Goal: Task Accomplishment & Management: Manage account settings

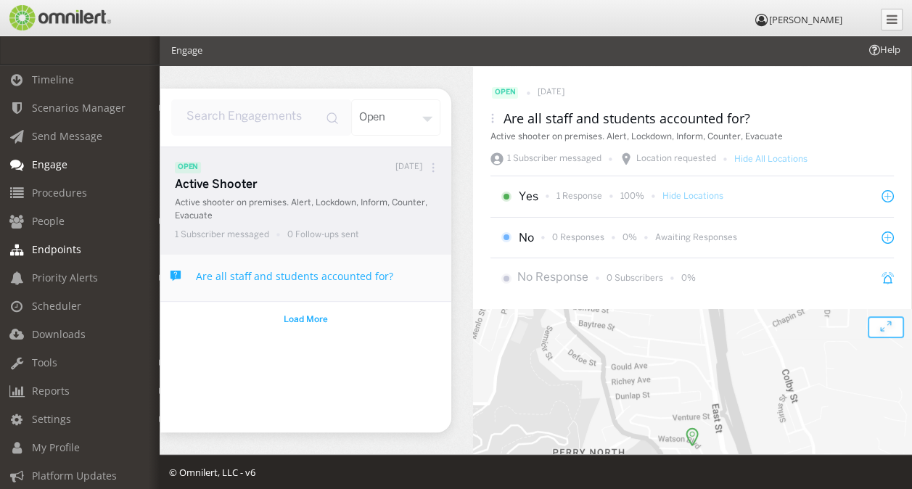
click at [60, 251] on span "Endpoints" at bounding box center [56, 249] width 49 height 14
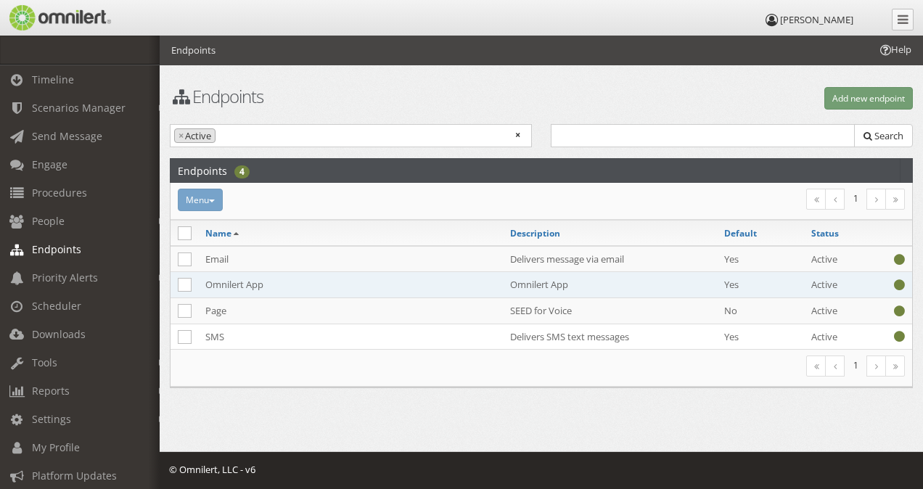
click at [226, 279] on td "Omnilert App" at bounding box center [350, 285] width 305 height 26
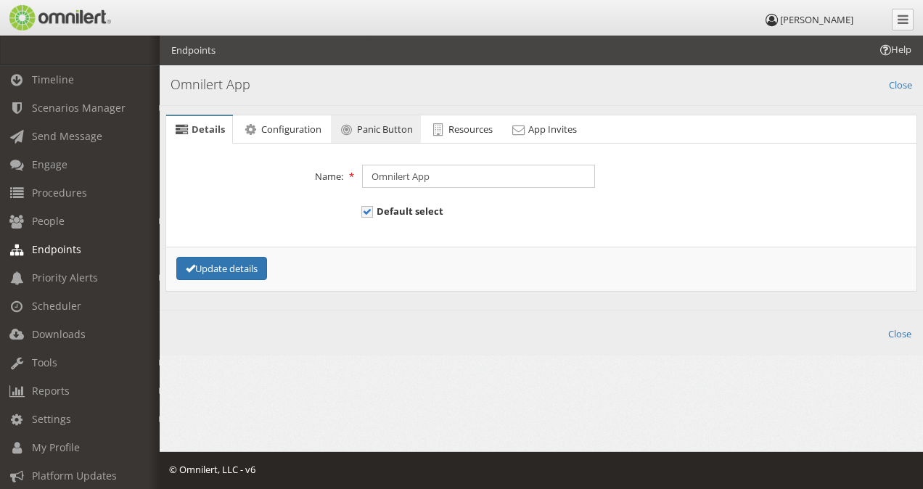
click at [387, 133] on span "Panic Button" at bounding box center [385, 129] width 56 height 13
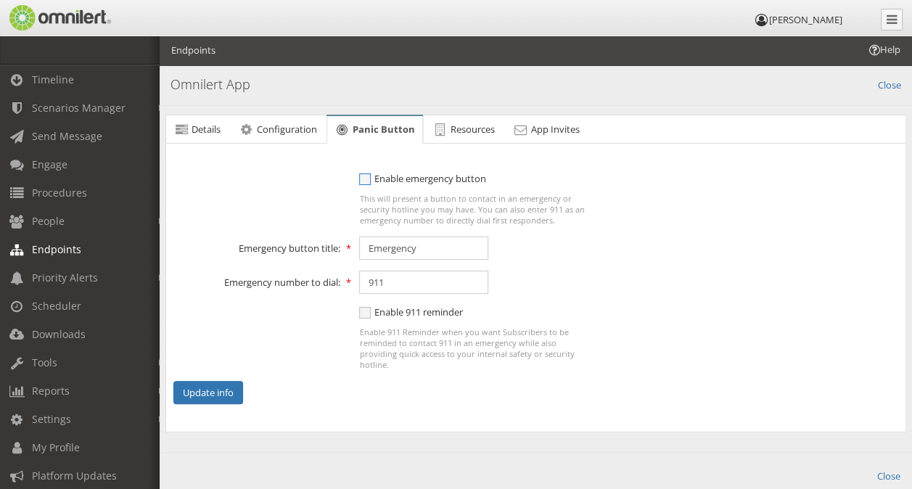
click at [367, 179] on span "Enable emergency button" at bounding box center [422, 178] width 127 height 13
click at [367, 179] on input "Enable emergency button" at bounding box center [365, 180] width 13 height 18
checkbox input "true"
click at [489, 126] on span "Resources" at bounding box center [473, 129] width 44 height 13
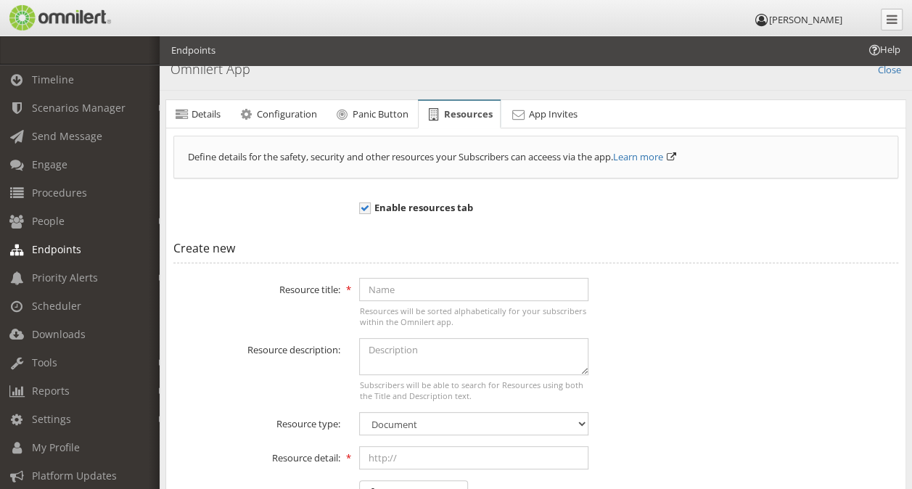
scroll to position [4, 0]
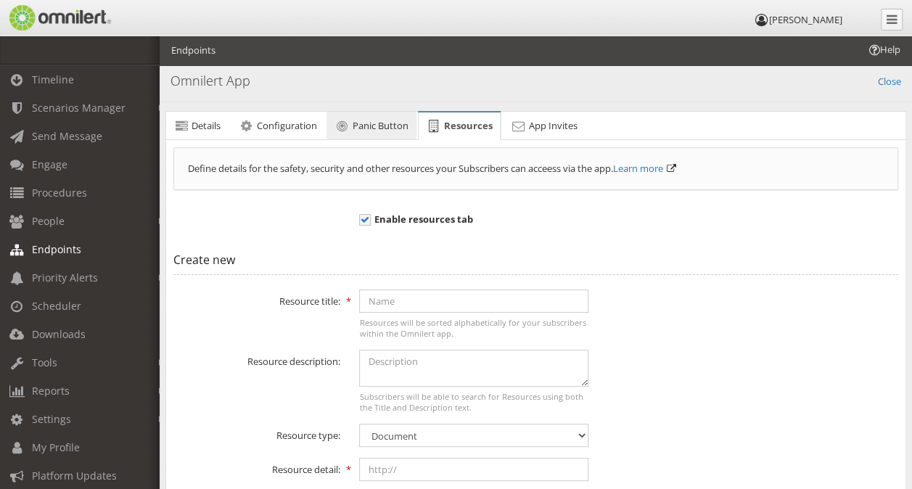
click at [385, 130] on span "Panic Button" at bounding box center [381, 125] width 56 height 13
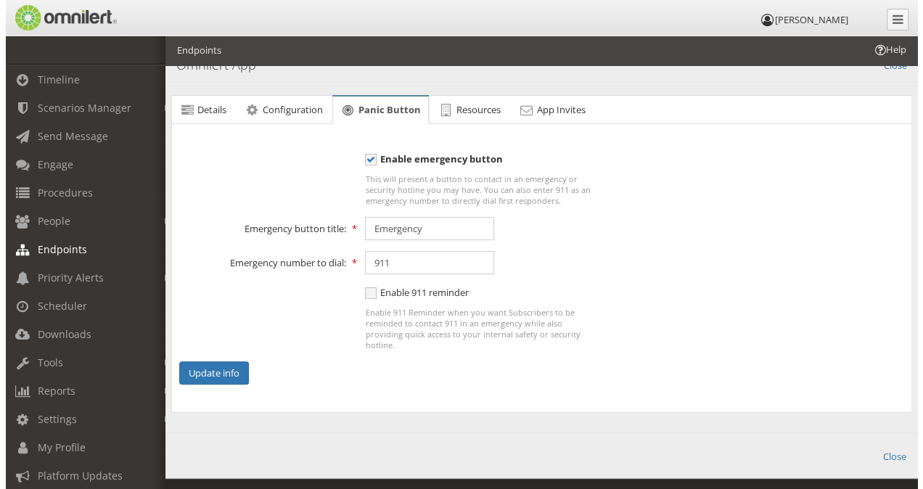
scroll to position [0, 0]
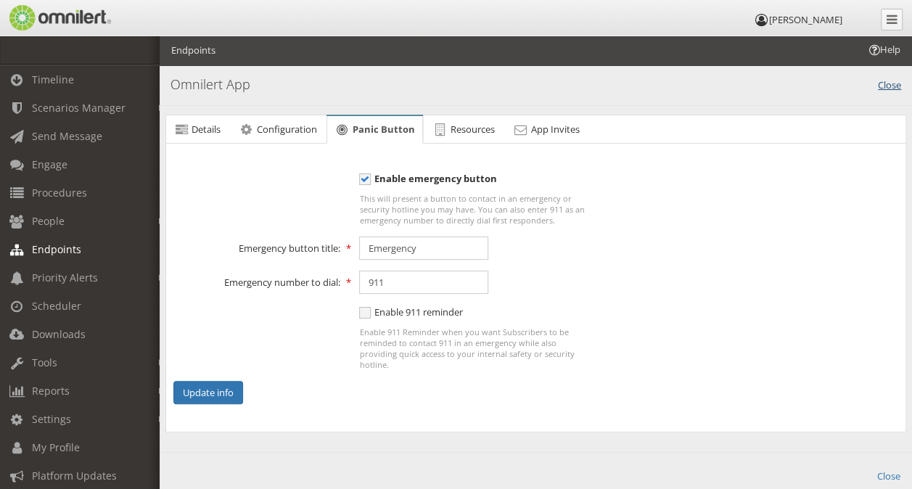
click at [896, 81] on link "Close" at bounding box center [889, 83] width 23 height 17
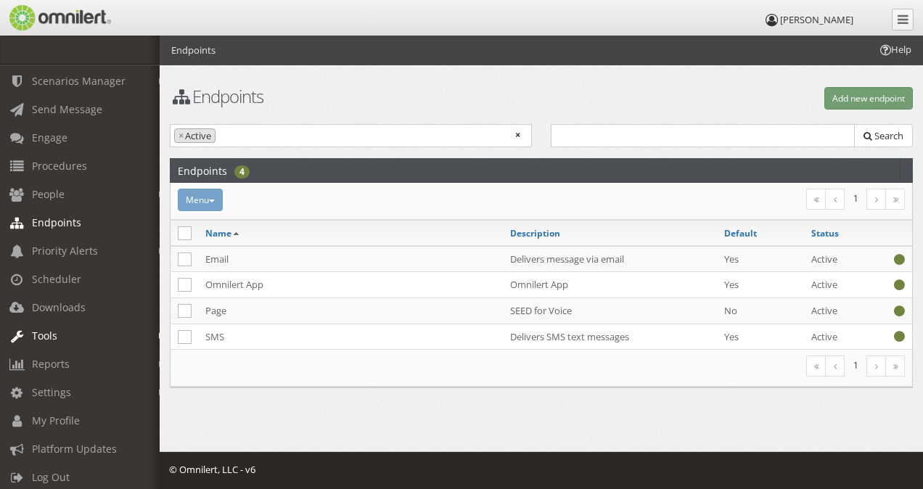
scroll to position [42, 0]
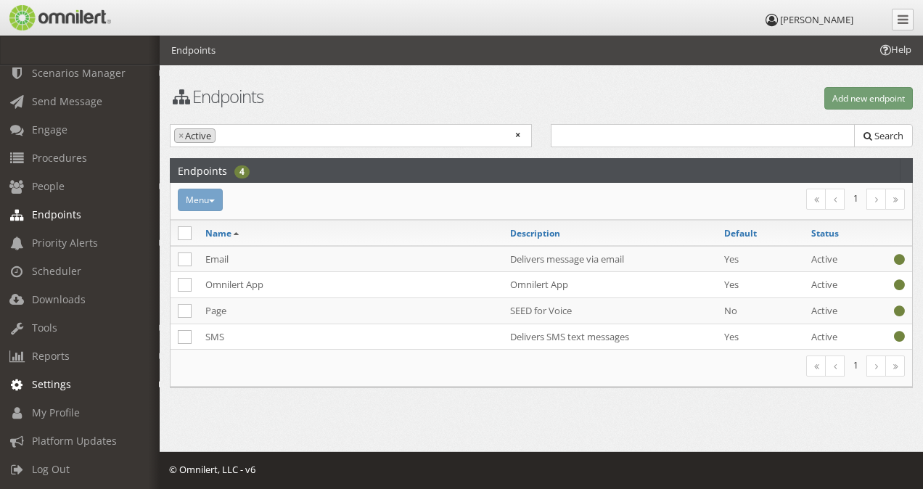
click at [58, 377] on span "Settings" at bounding box center [51, 384] width 39 height 14
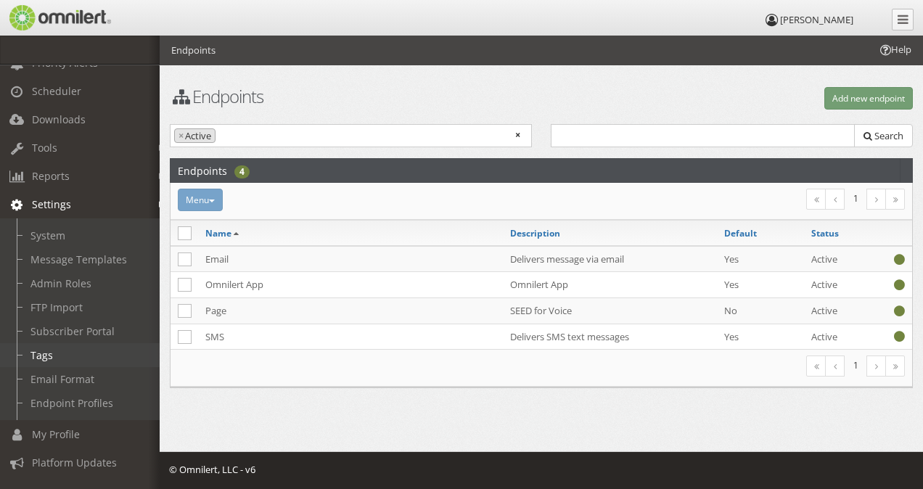
scroll to position [242, 0]
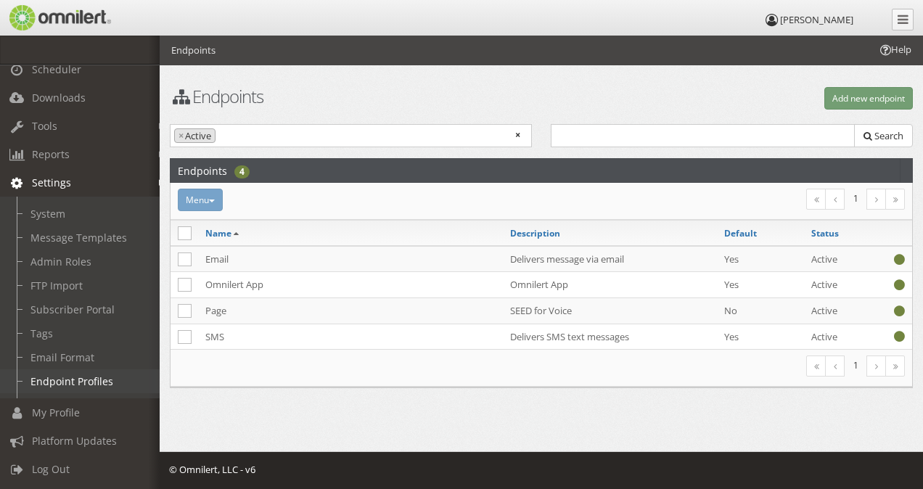
click at [84, 374] on link "Endpoint Profiles" at bounding box center [86, 381] width 173 height 24
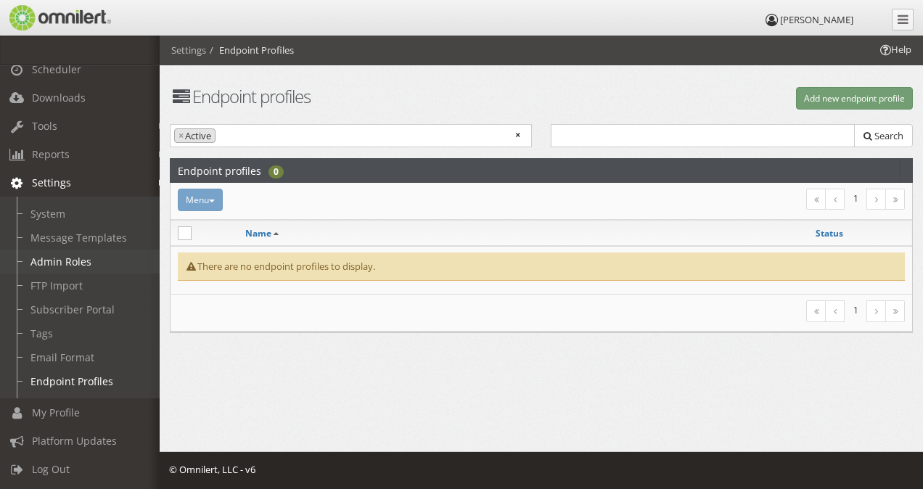
click at [80, 251] on link "Admin Roles" at bounding box center [86, 262] width 173 height 24
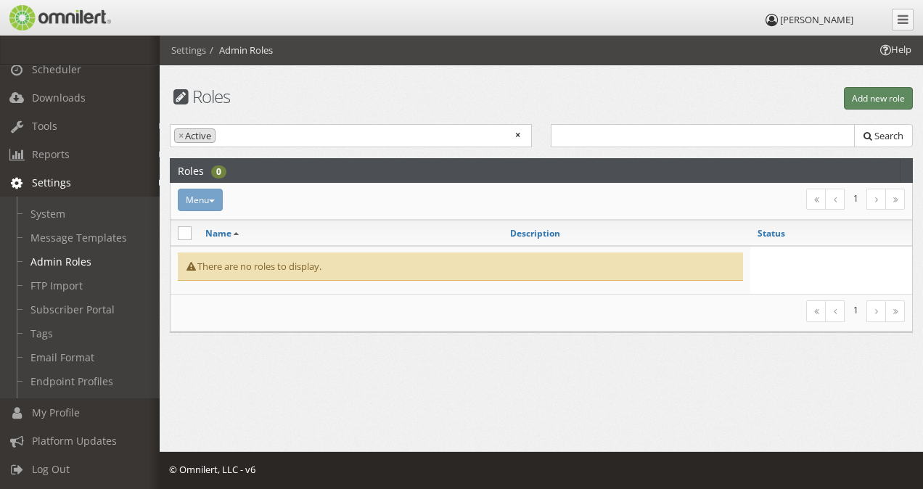
click at [884, 97] on button "Add new role" at bounding box center [878, 98] width 69 height 22
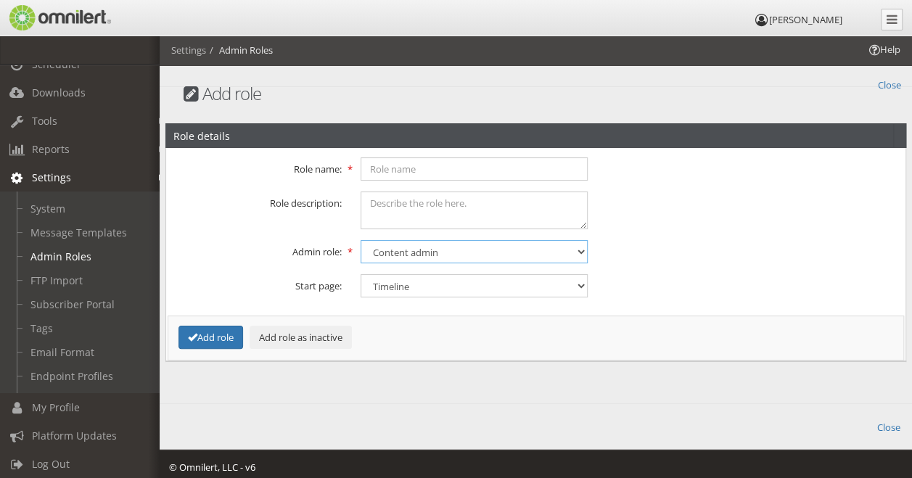
click at [579, 252] on select "Content admin Group admin Maintenance admin Super admin Support admin" at bounding box center [475, 251] width 228 height 23
click at [896, 82] on link "Close" at bounding box center [889, 83] width 23 height 17
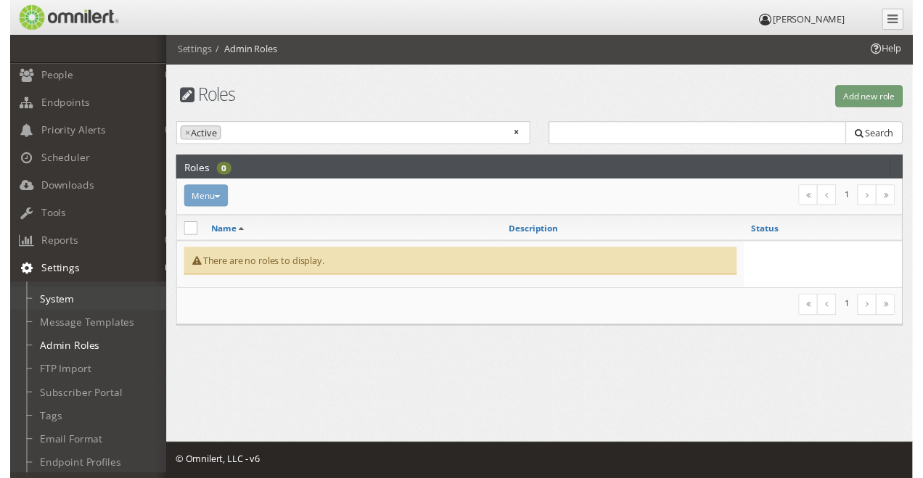
scroll to position [218, 0]
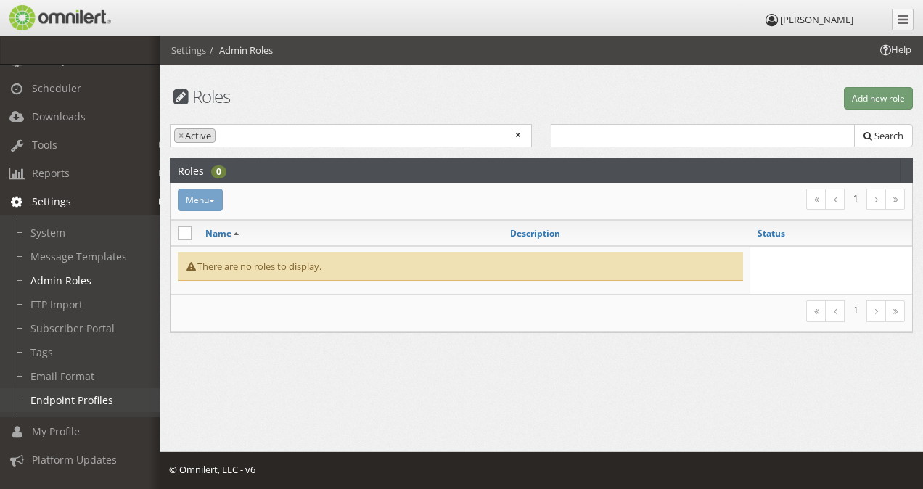
click at [100, 398] on link "Endpoint Profiles" at bounding box center [86, 400] width 173 height 24
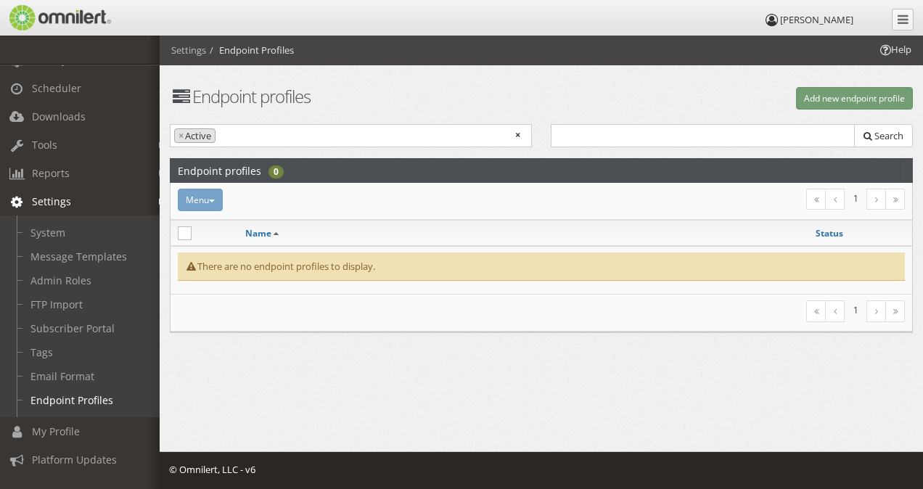
click at [214, 196] on div "Menu Activate Inactivate [GEOGRAPHIC_DATA]" at bounding box center [416, 200] width 497 height 22
click at [179, 132] on span "×" at bounding box center [181, 136] width 5 height 14
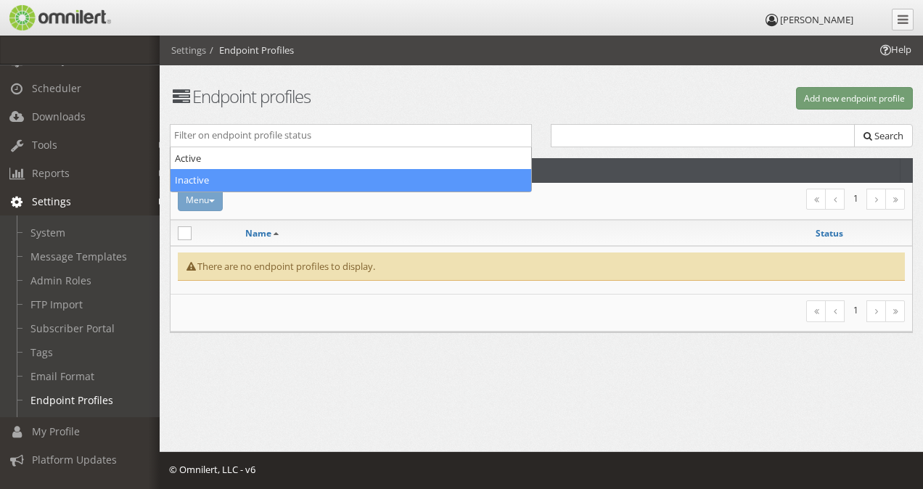
select select "inactive"
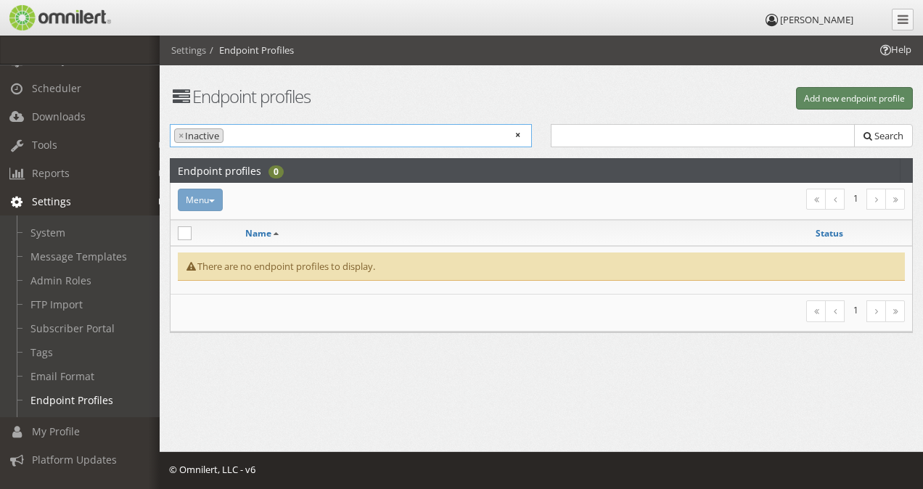
click at [868, 99] on button "Add new endpoint profile" at bounding box center [854, 98] width 117 height 22
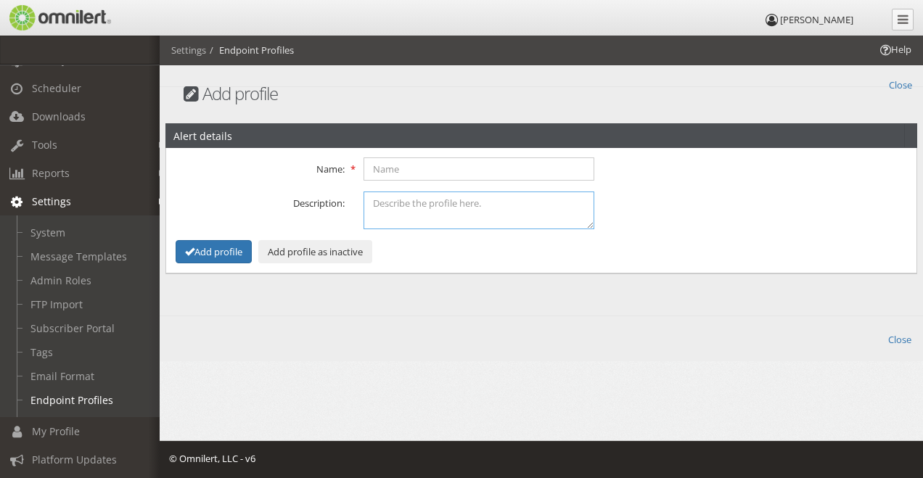
click at [472, 212] on textarea at bounding box center [480, 210] width 232 height 37
click at [891, 48] on span "Help" at bounding box center [894, 50] width 33 height 14
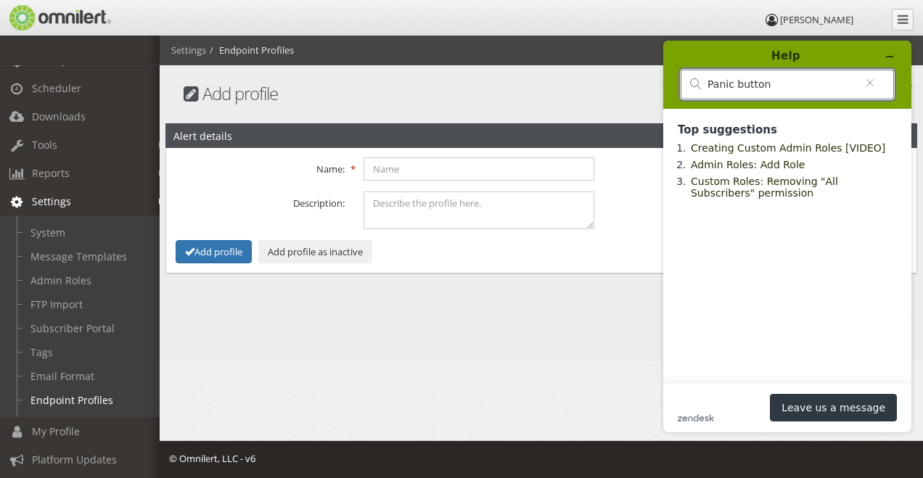
click at [815, 81] on input "Panic button" at bounding box center [782, 84] width 148 height 13
click at [843, 78] on input "Panic button" at bounding box center [782, 84] width 148 height 13
drag, startPoint x: 833, startPoint y: 80, endPoint x: 687, endPoint y: 103, distance: 148.4
click at [685, 99] on div "Panic button" at bounding box center [787, 86] width 228 height 33
type input "Pannic button"
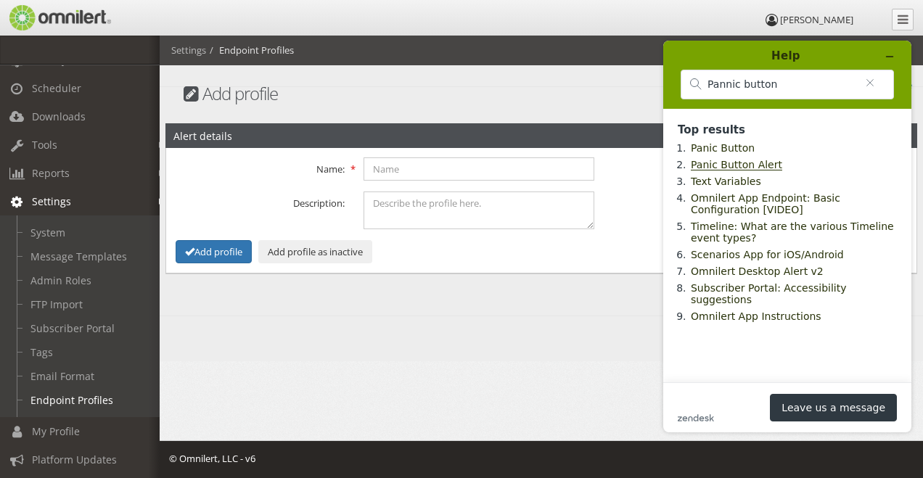
click at [766, 171] on link "Panic Button Alert" at bounding box center [736, 165] width 91 height 12
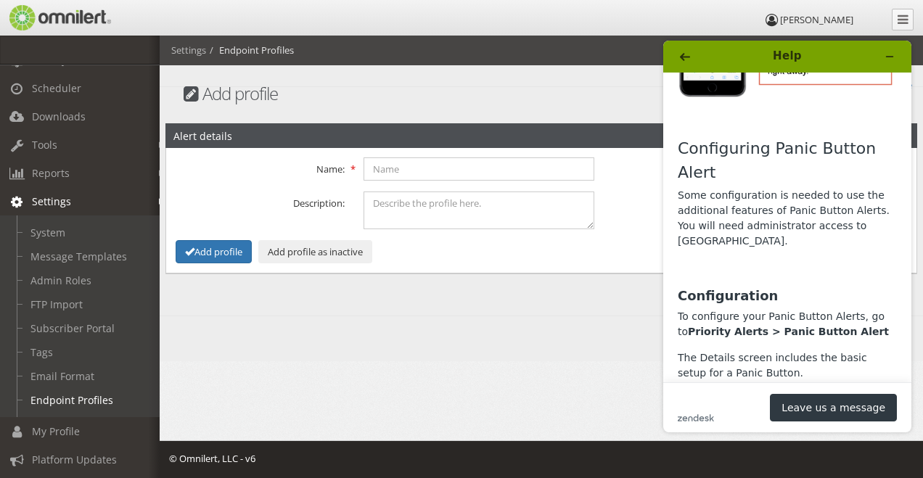
scroll to position [726, 0]
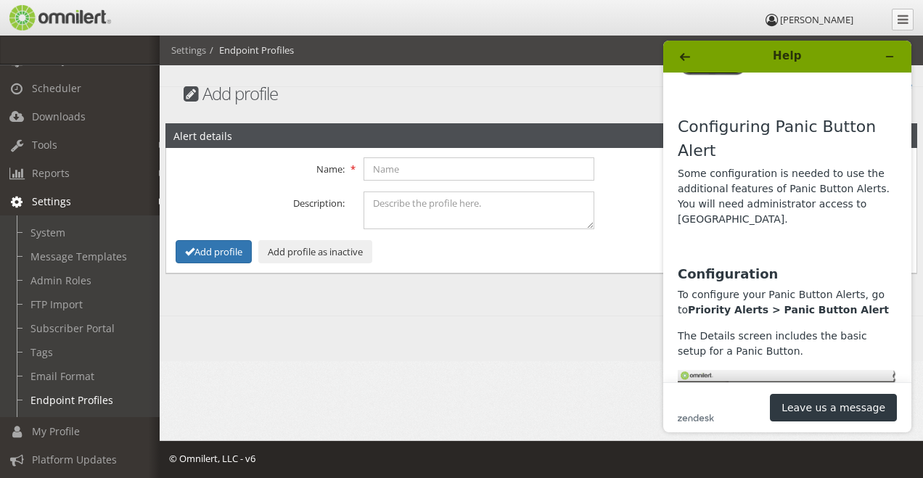
click at [159, 198] on em at bounding box center [162, 202] width 7 height 8
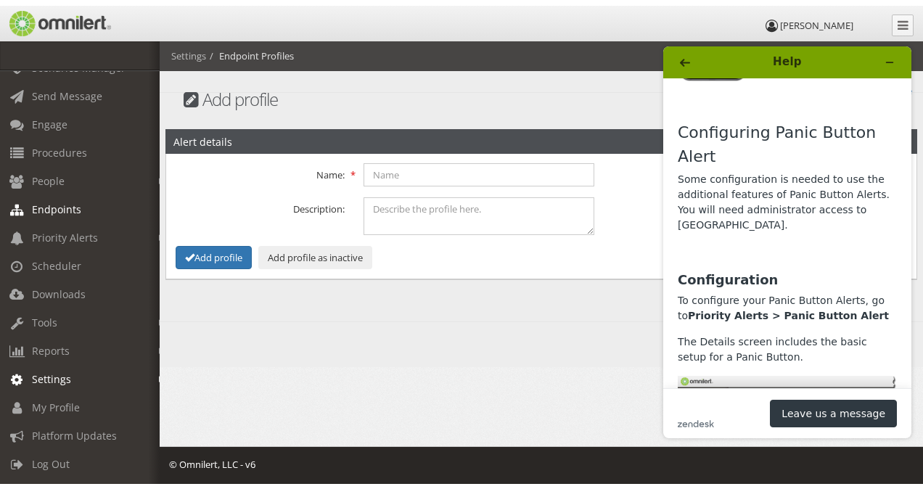
scroll to position [53, 0]
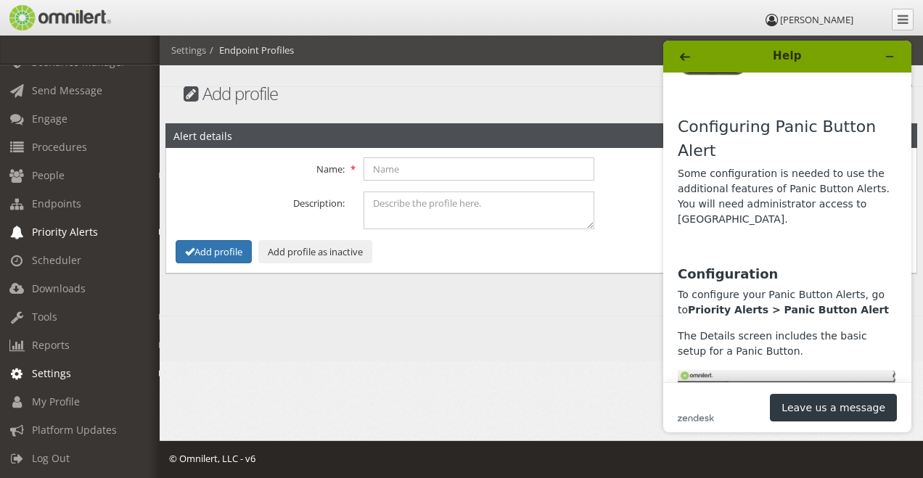
click at [94, 225] on span "Priority Alerts" at bounding box center [65, 232] width 66 height 14
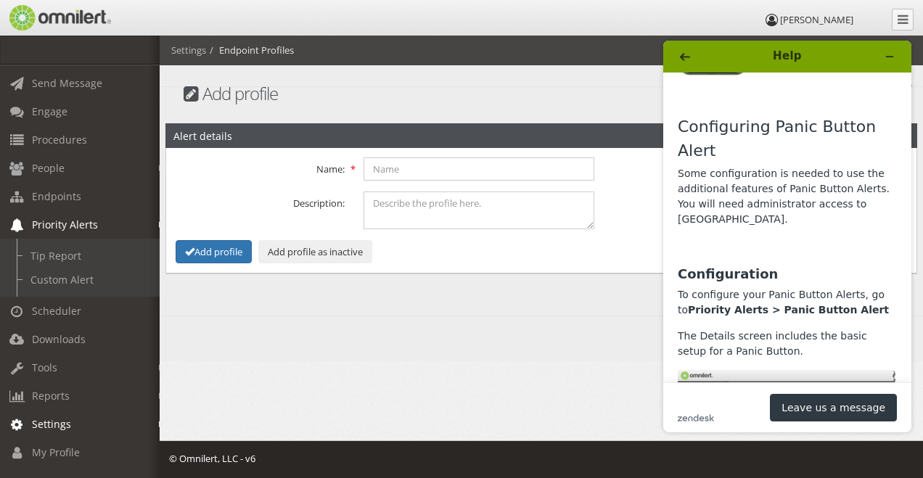
click at [67, 224] on span "Priority Alerts" at bounding box center [65, 225] width 66 height 14
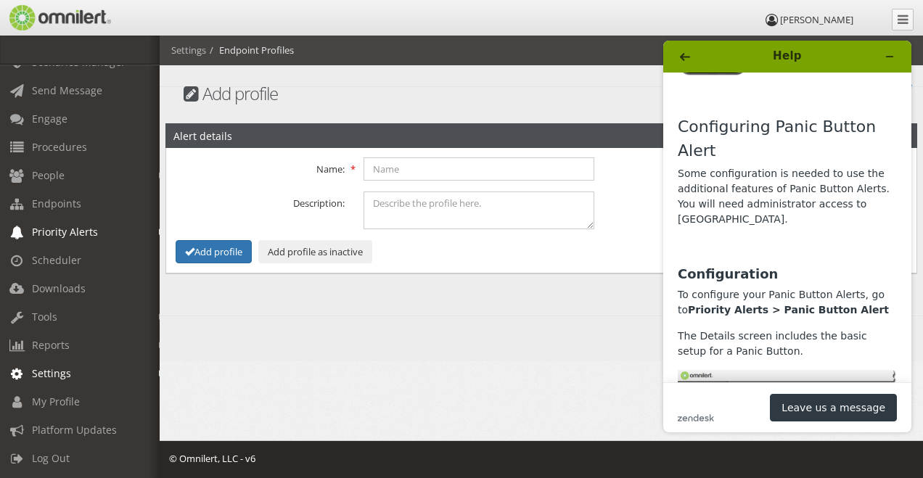
click at [67, 225] on span "Priority Alerts" at bounding box center [65, 232] width 66 height 14
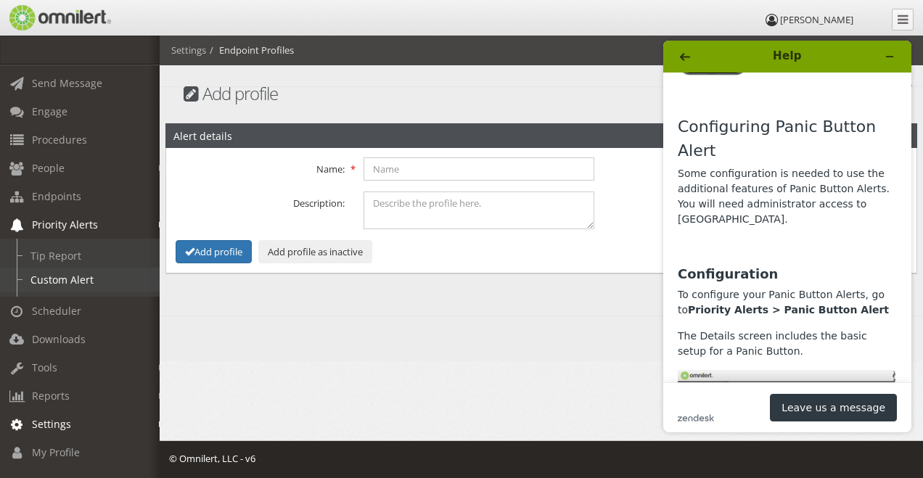
click at [77, 279] on link "Custom Alert" at bounding box center [86, 280] width 173 height 24
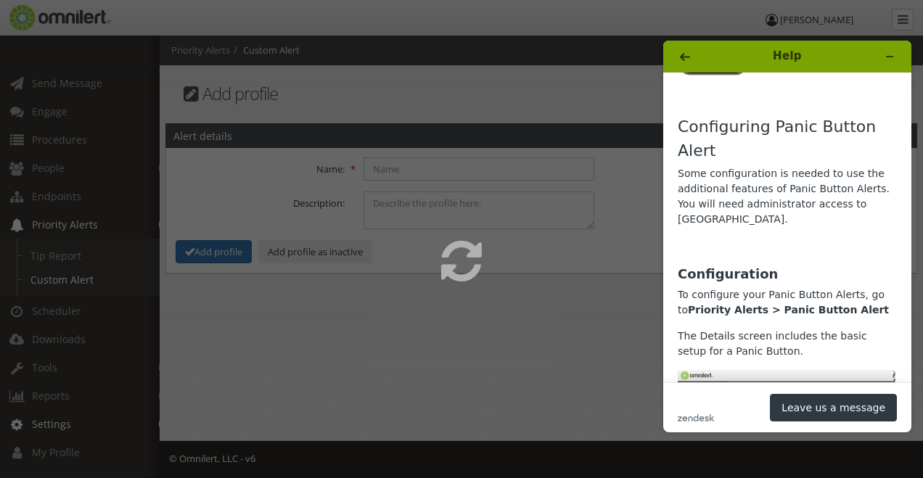
select select
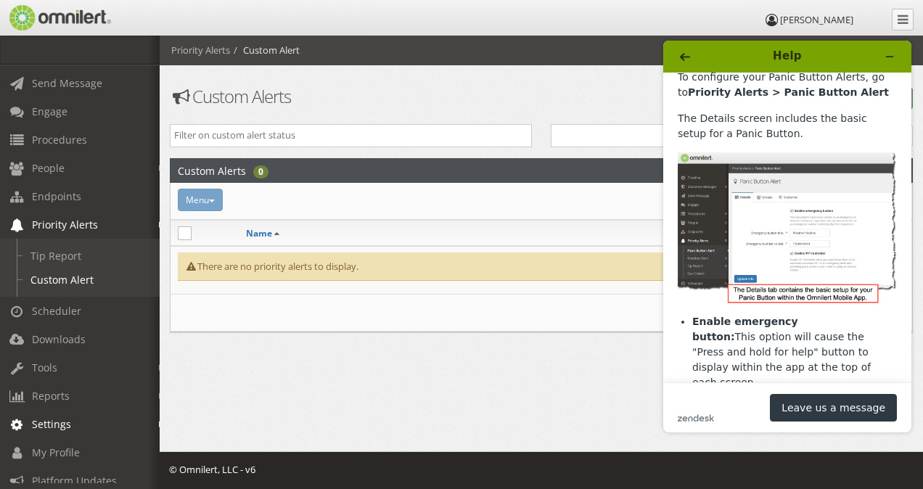
scroll to position [871, 0]
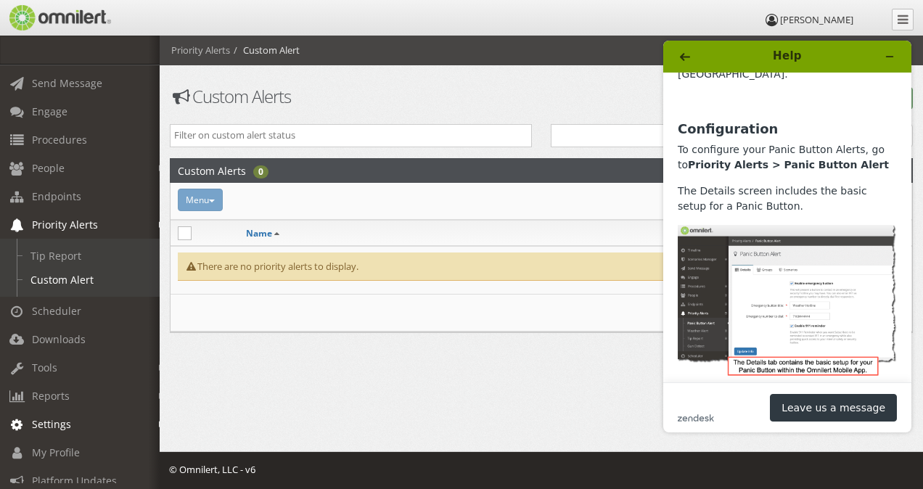
drag, startPoint x: 850, startPoint y: 49, endPoint x: 935, endPoint y: 70, distance: 88.0
click at [912, 70] on html "Help Panic Button Alert Omnilert offers an optional advanced panic button featu…" at bounding box center [787, 236] width 271 height 415
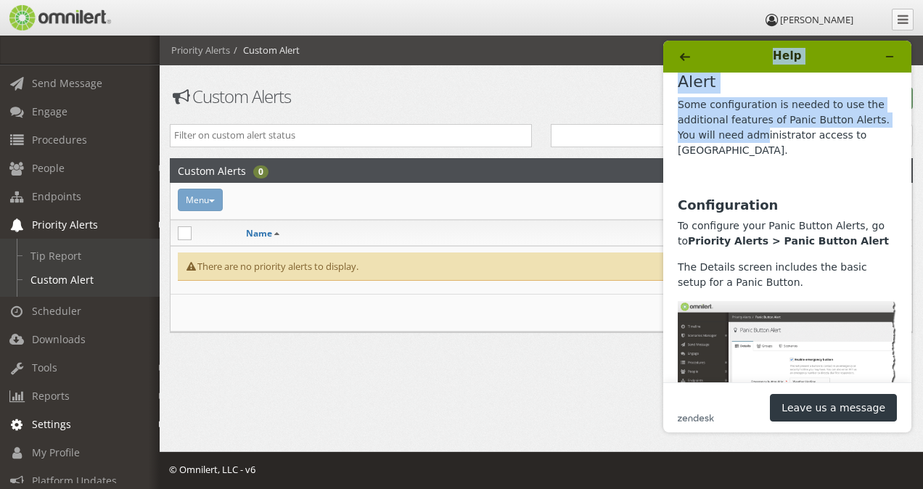
scroll to position [784, 0]
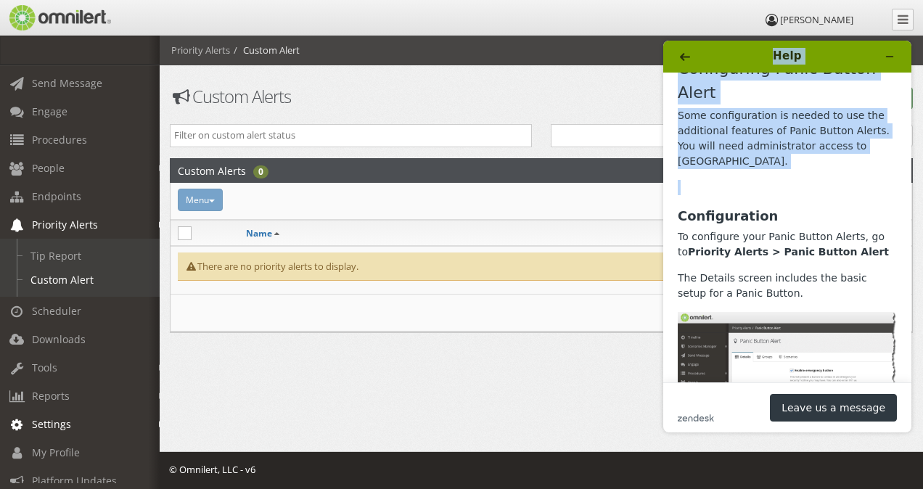
drag, startPoint x: 745, startPoint y: 55, endPoint x: 729, endPoint y: 107, distance: 54.4
click at [729, 107] on div "Help Panic Button Alert Omnilert offers an optional advanced panic button featu…" at bounding box center [787, 237] width 248 height 392
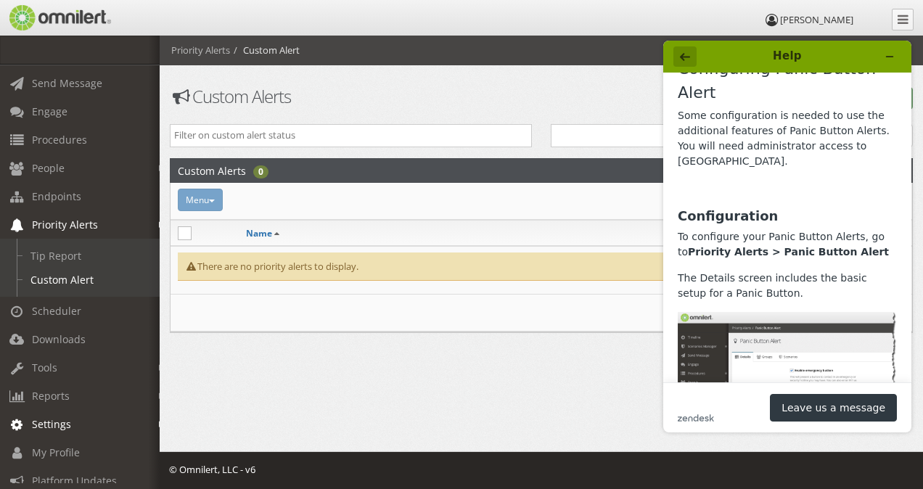
drag, startPoint x: 729, startPoint y: 107, endPoint x: 682, endPoint y: 57, distance: 69.3
click at [682, 57] on div "Help" at bounding box center [787, 56] width 228 height 20
drag, startPoint x: 813, startPoint y: 55, endPoint x: 827, endPoint y: 62, distance: 16.2
click at [827, 62] on h1 "Help" at bounding box center [787, 56] width 141 height 17
drag, startPoint x: 826, startPoint y: 57, endPoint x: 848, endPoint y: 59, distance: 22.6
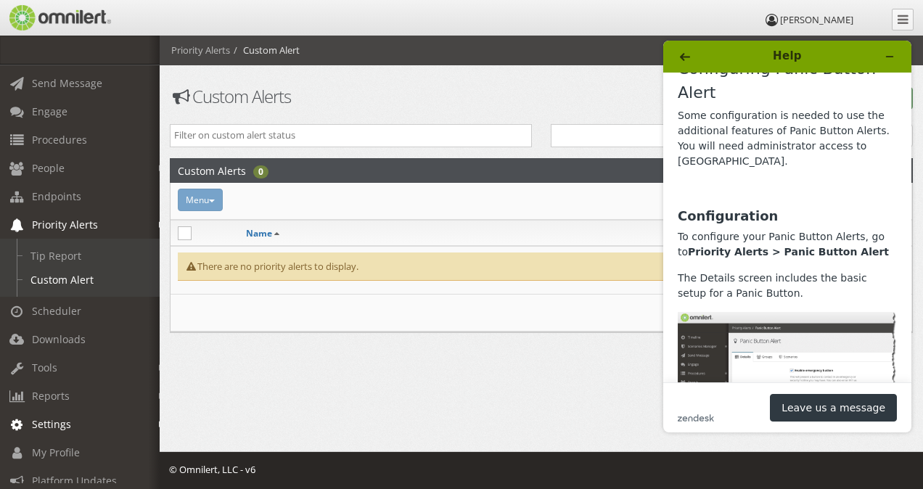
click at [848, 59] on h1 "Help" at bounding box center [787, 56] width 141 height 17
drag, startPoint x: 675, startPoint y: 402, endPoint x: 683, endPoint y: 404, distance: 8.1
click at [676, 400] on footer "zendesk .cls-1{fill:#03363d;} Leave us a message" at bounding box center [787, 407] width 248 height 50
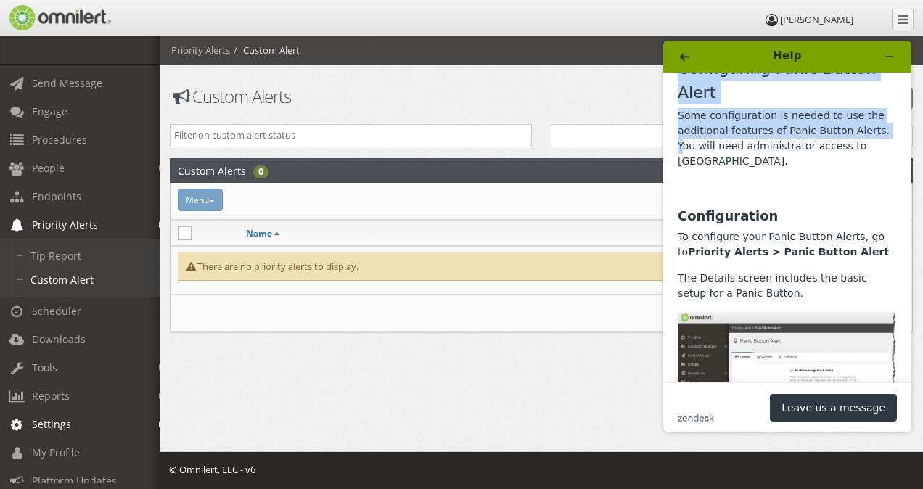
drag, startPoint x: 850, startPoint y: 54, endPoint x: 871, endPoint y: 73, distance: 28.3
click at [871, 73] on div "Help Panic Button Alert Omnilert offers an optional advanced panic button featu…" at bounding box center [787, 237] width 248 height 392
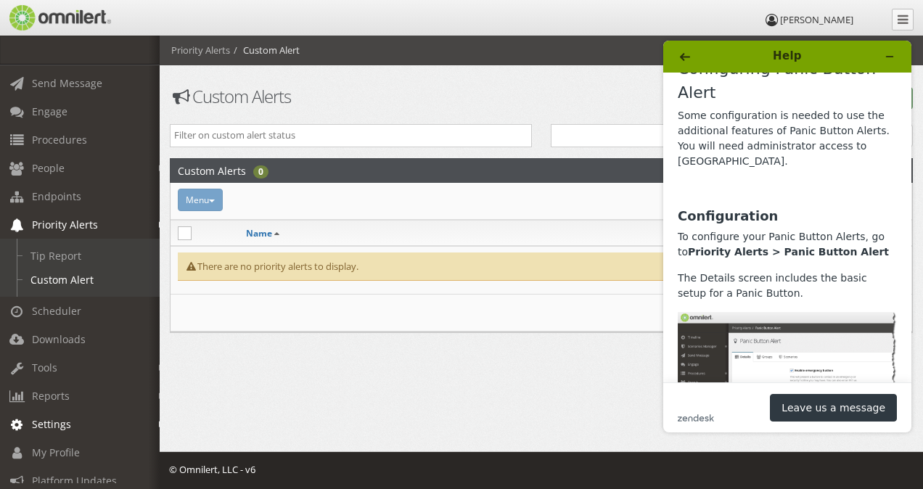
drag, startPoint x: 871, startPoint y: 73, endPoint x: 819, endPoint y: 139, distance: 84.8
click at [819, 206] on h3 "Configuration" at bounding box center [787, 216] width 219 height 20
click at [701, 418] on icon "zendesk .cls-1{fill:#03363d;}" at bounding box center [696, 417] width 36 height 7
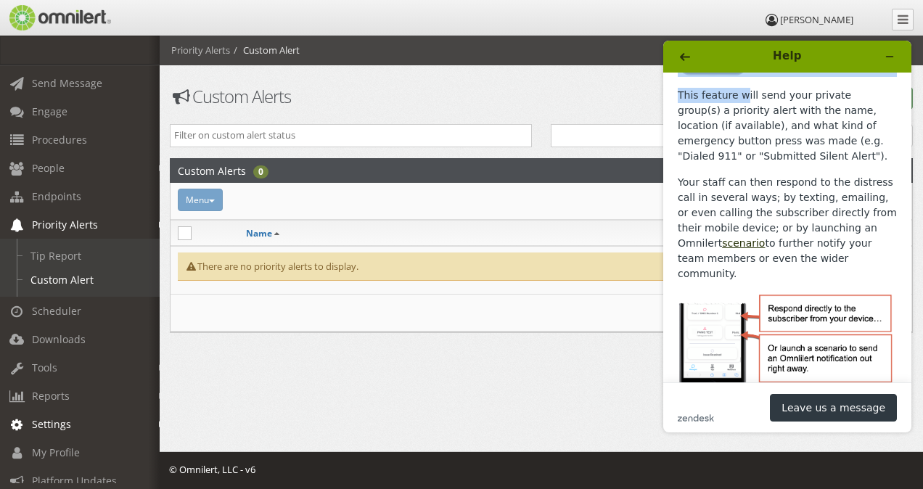
scroll to position [404, 0]
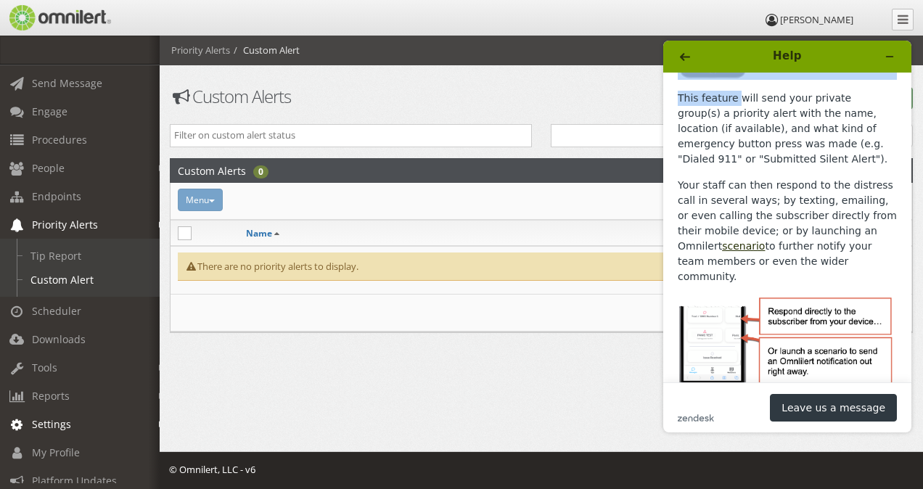
drag, startPoint x: 851, startPoint y: 54, endPoint x: 683, endPoint y: 91, distance: 171.7
click at [683, 91] on div "Help Panic Button Alert Omnilert offers an optional advanced panic button featu…" at bounding box center [787, 237] width 248 height 392
